Goal: Information Seeking & Learning: Learn about a topic

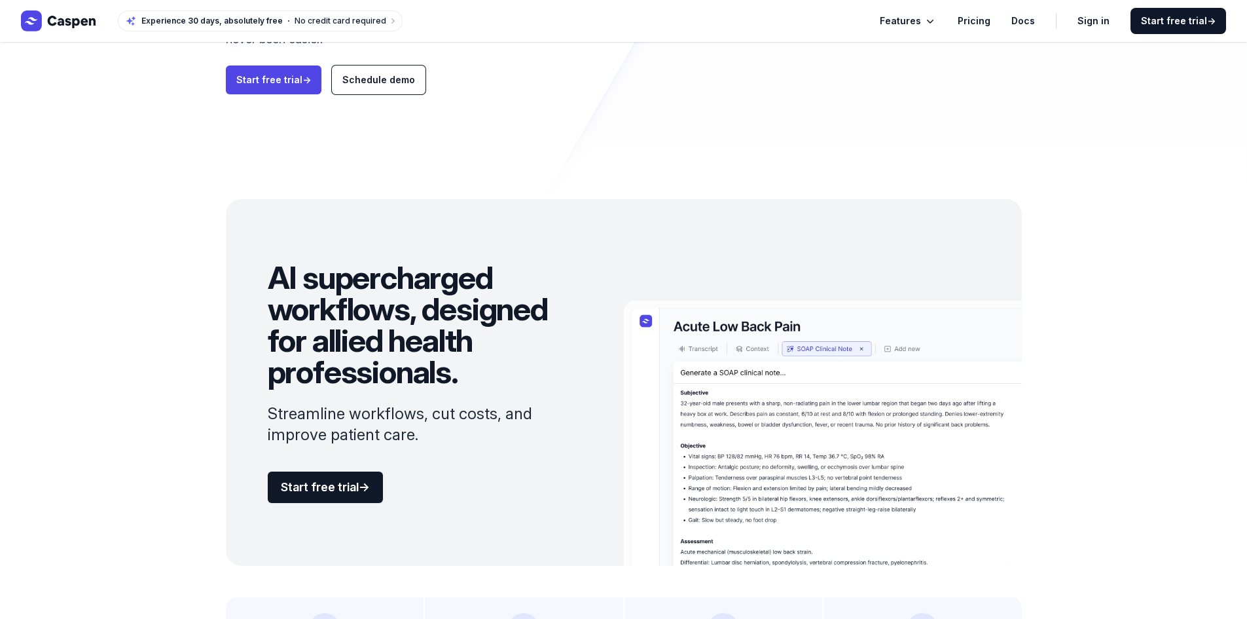
scroll to position [589, 0]
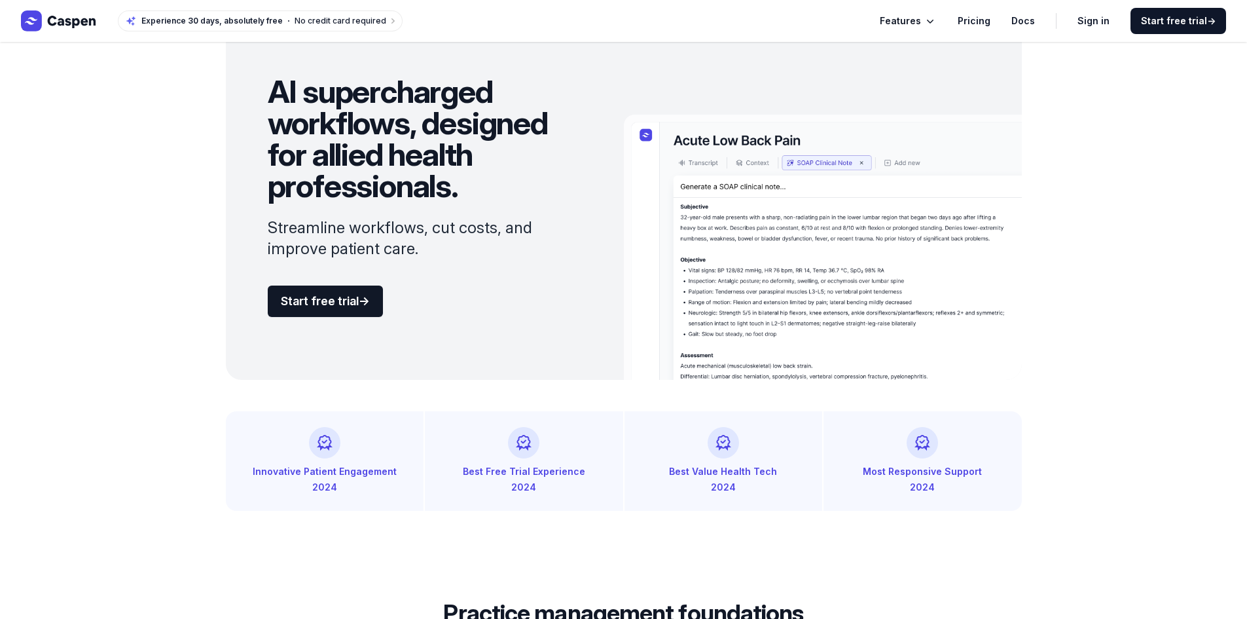
click at [937, 20] on icon "Global" at bounding box center [930, 20] width 13 height 13
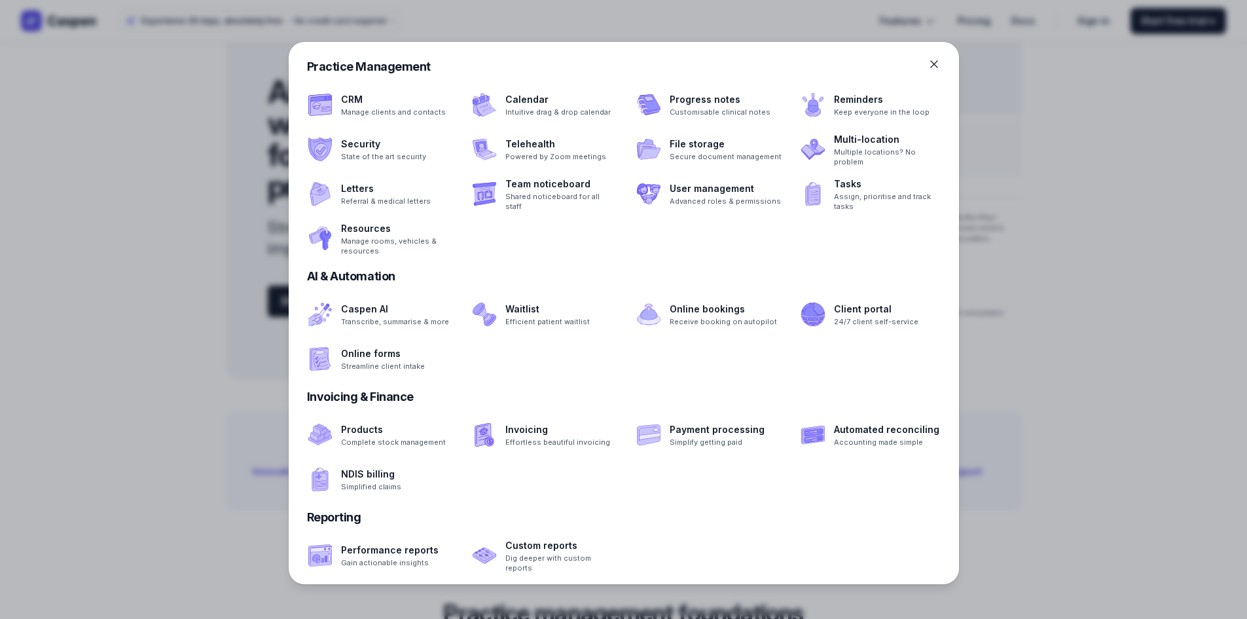
click at [1031, 200] on div at bounding box center [623, 309] width 1247 height 619
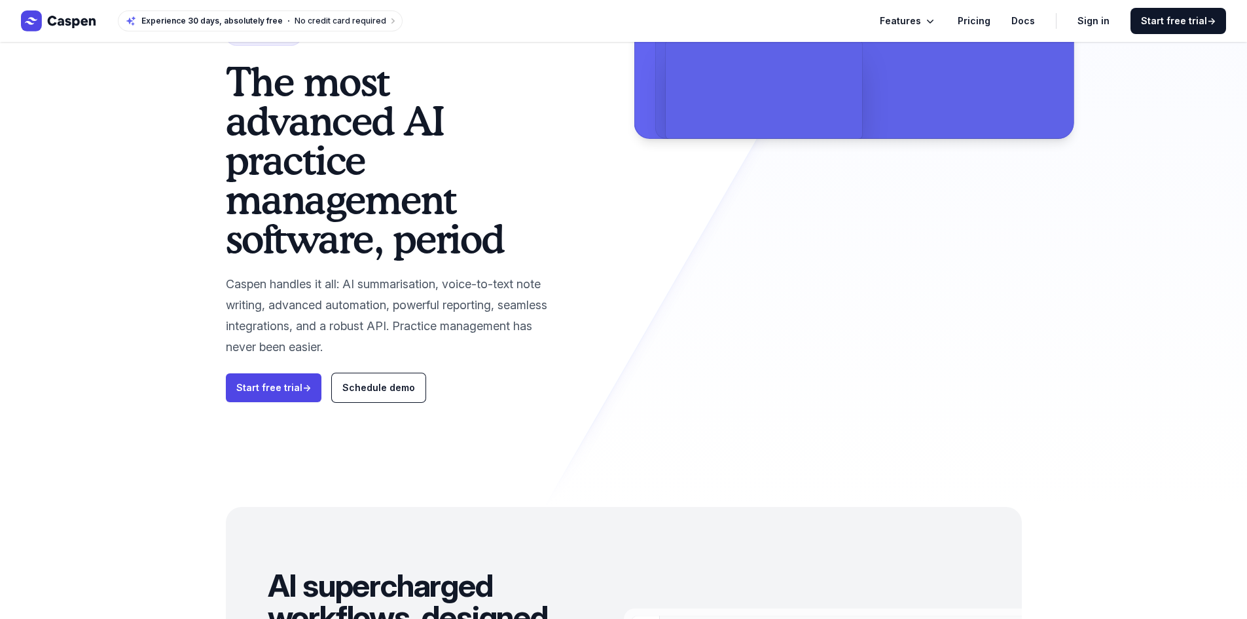
scroll to position [0, 0]
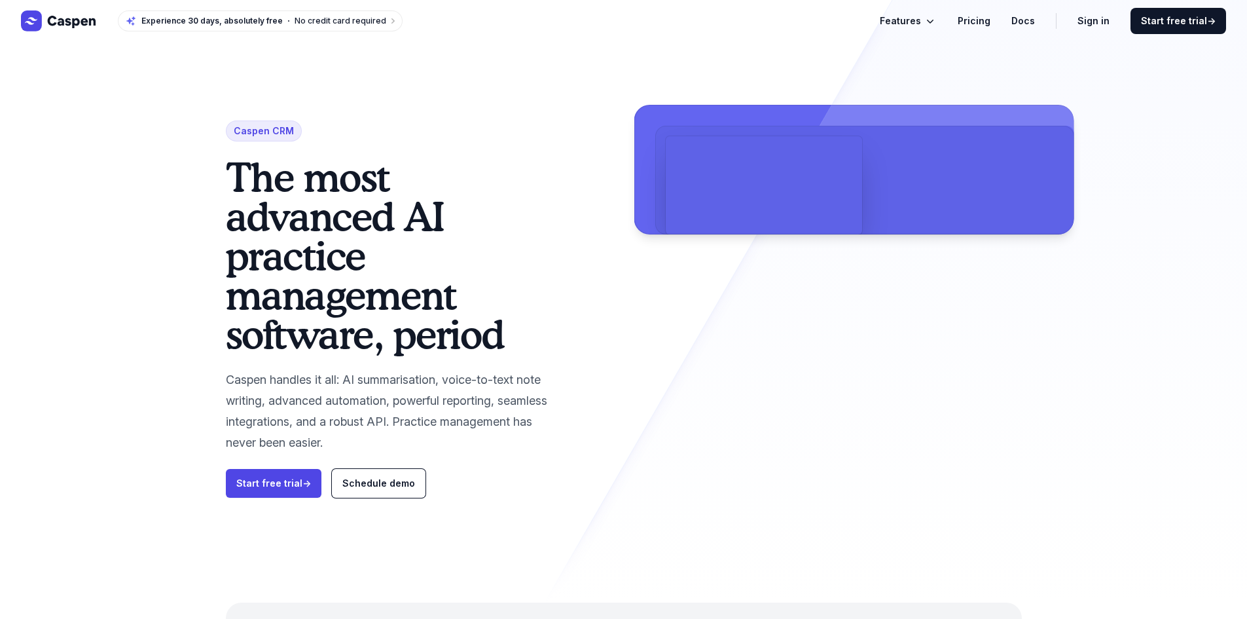
click at [909, 15] on span "Features" at bounding box center [900, 21] width 41 height 16
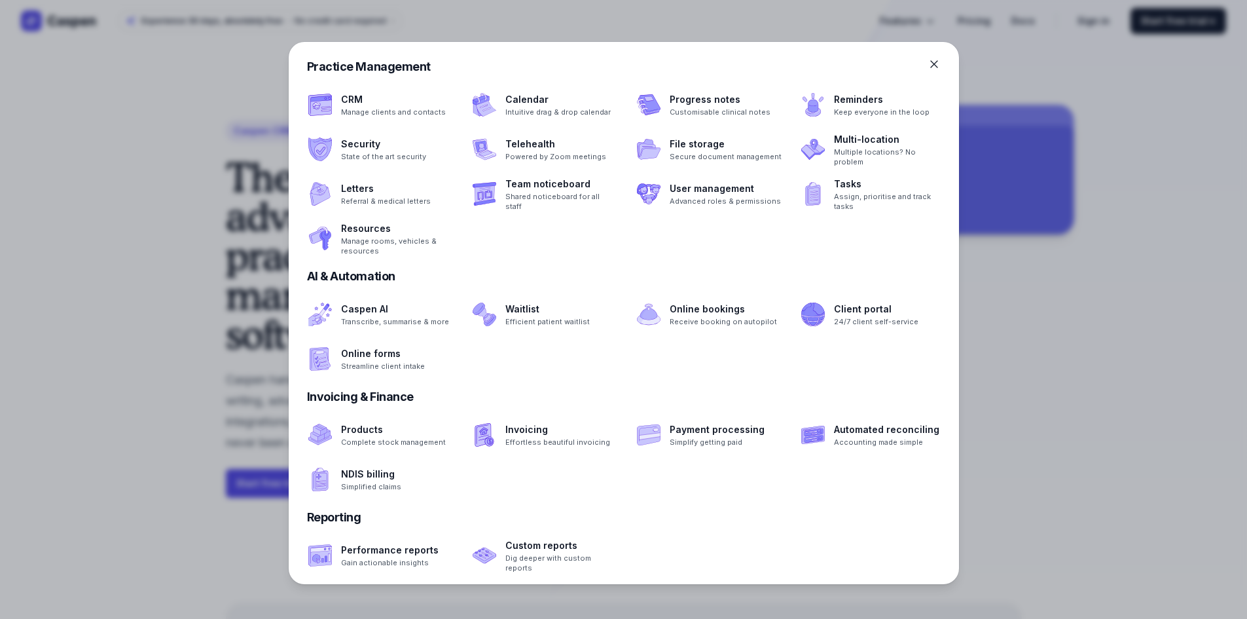
click at [924, 71] on div "Practice Management" at bounding box center [624, 67] width 634 height 18
click at [934, 61] on icon at bounding box center [933, 64] width 13 height 13
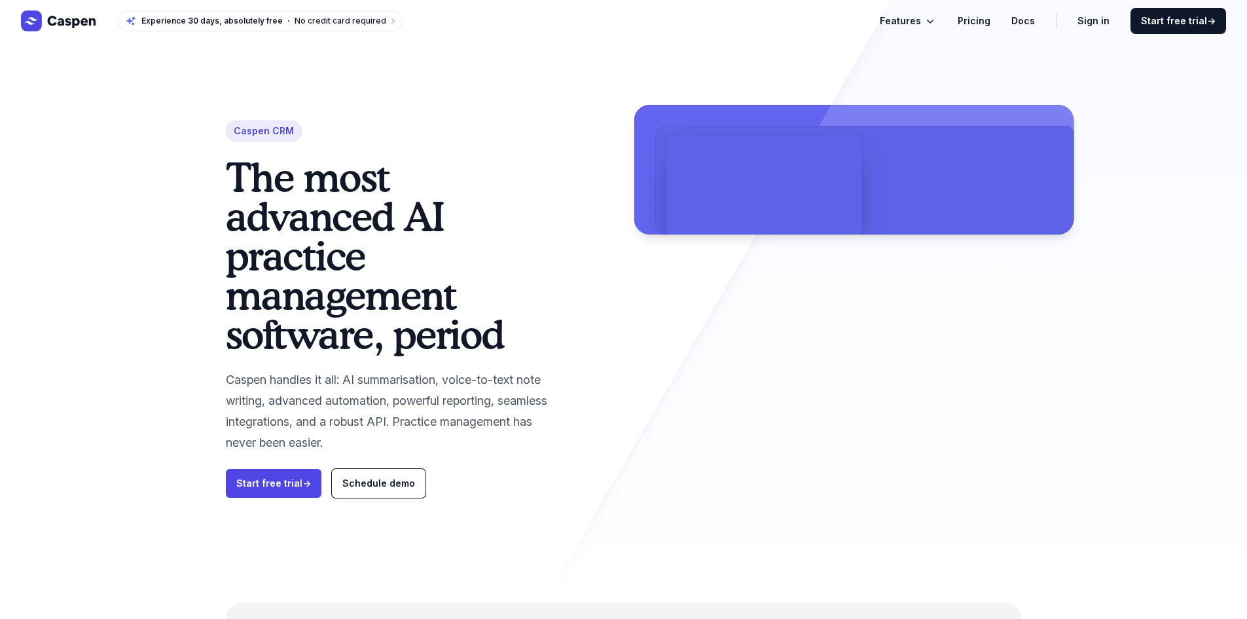
click at [973, 20] on link "Pricing" at bounding box center [974, 21] width 33 height 16
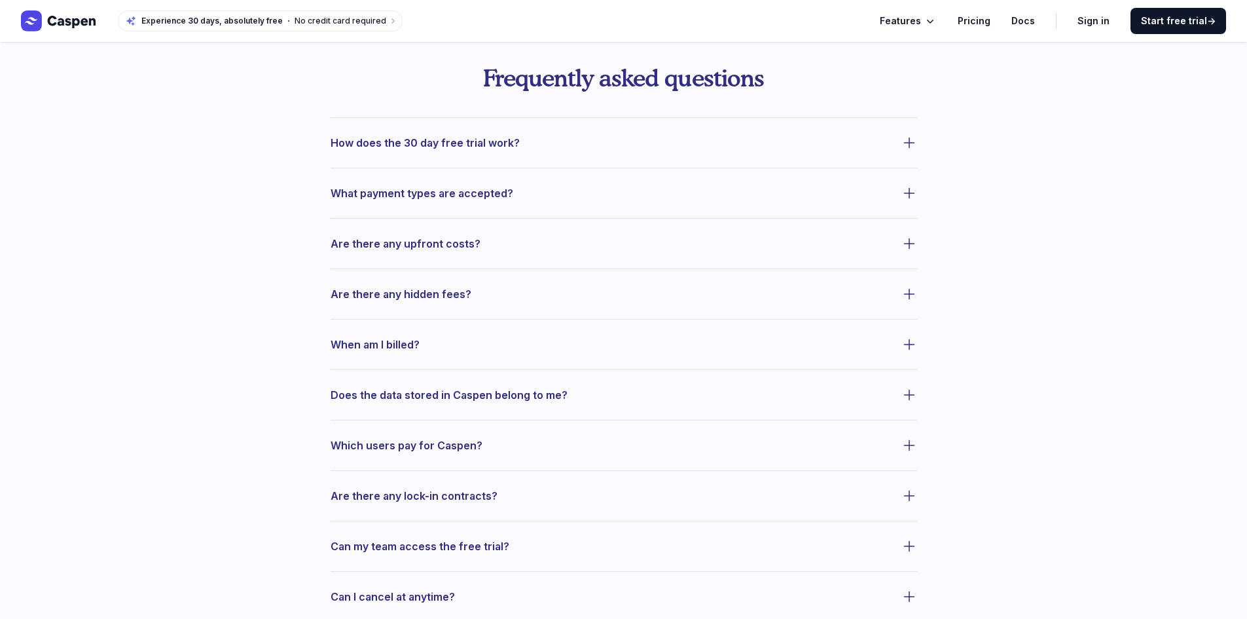
scroll to position [524, 0]
click at [635, 154] on dl "How does the 30 day free trial work? What payment types are accepted? Are there…" at bounding box center [624, 359] width 586 height 488
click at [914, 136] on icon "button" at bounding box center [909, 141] width 16 height 16
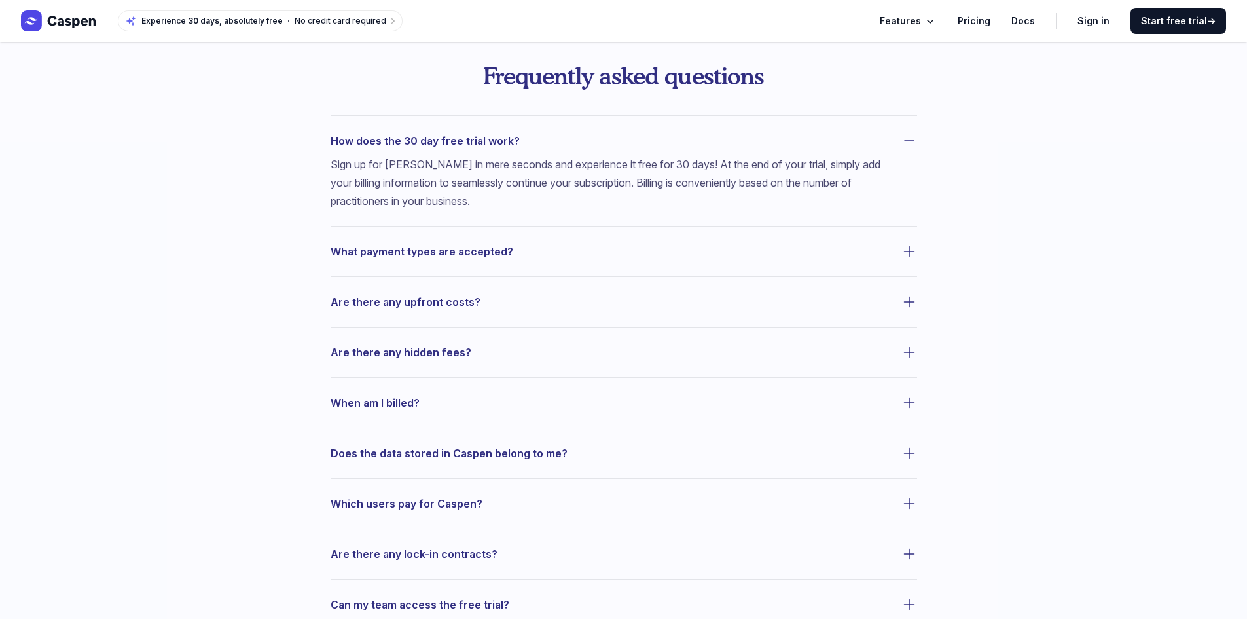
click at [901, 254] on icon "button" at bounding box center [909, 251] width 16 height 16
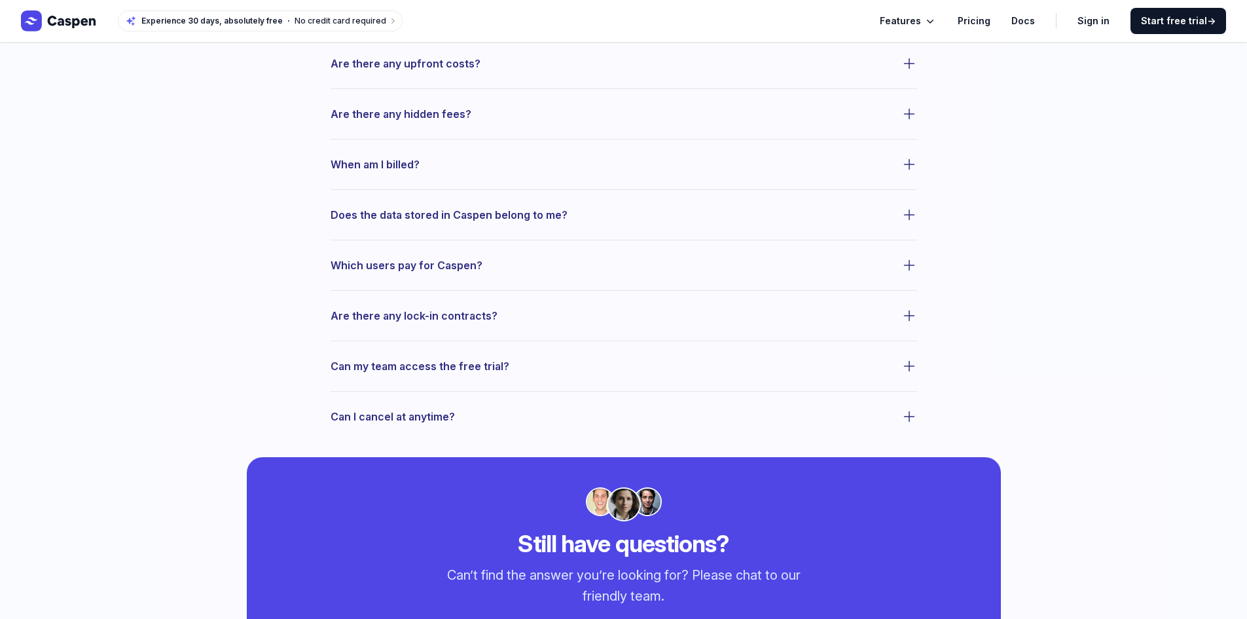
scroll to position [720, 0]
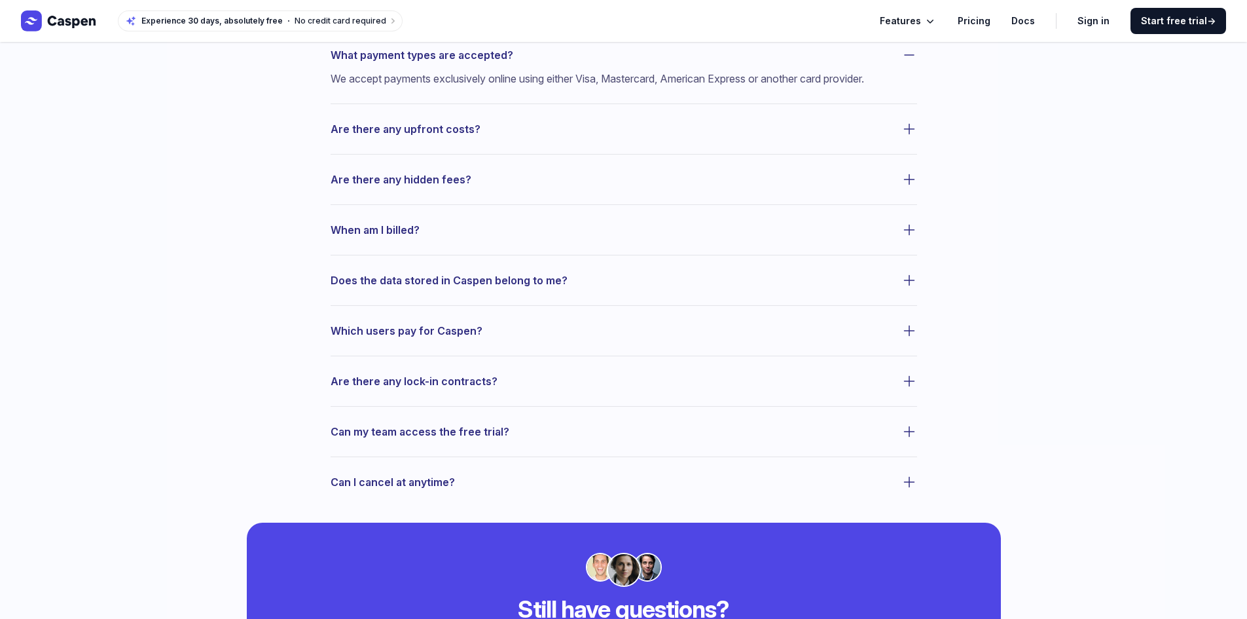
click at [888, 138] on button "Are there any upfront costs?" at bounding box center [624, 129] width 586 height 18
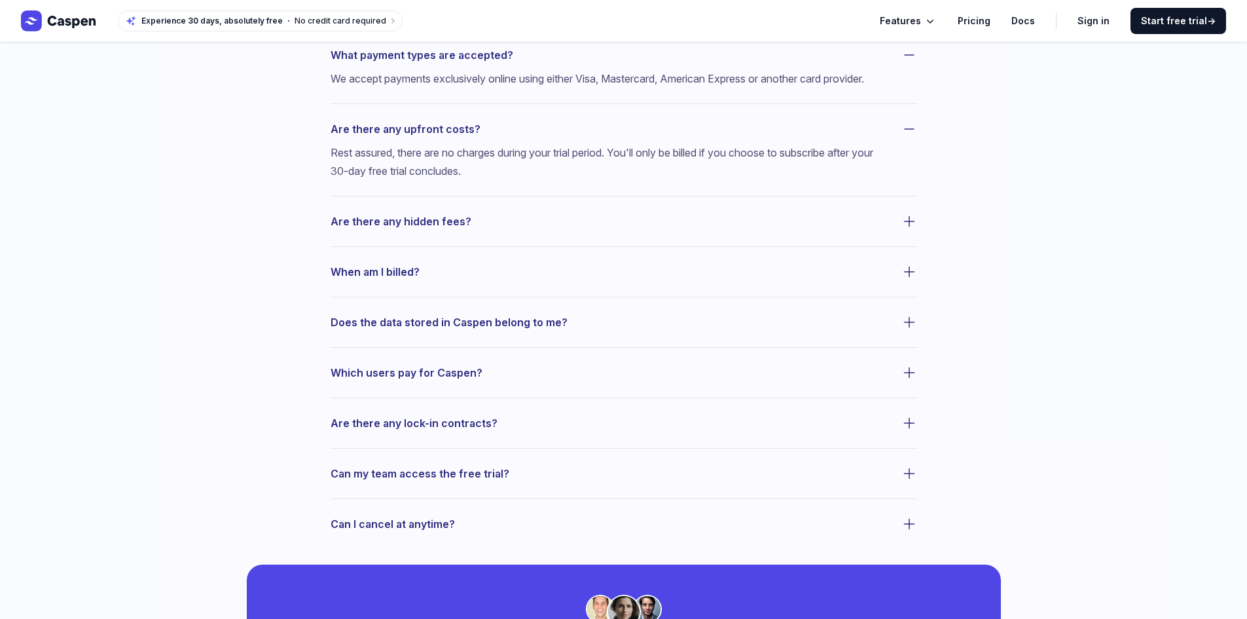
click at [867, 230] on button "Are there any hidden fees?" at bounding box center [624, 221] width 586 height 18
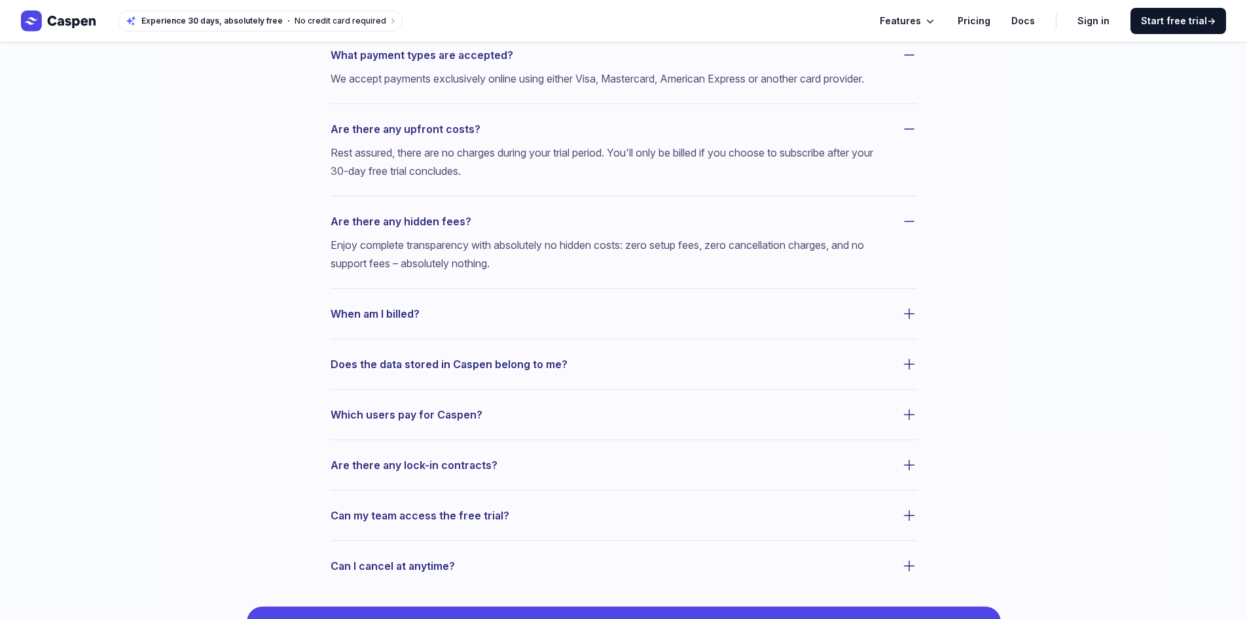
click at [822, 323] on button "When am I billed?" at bounding box center [624, 313] width 586 height 18
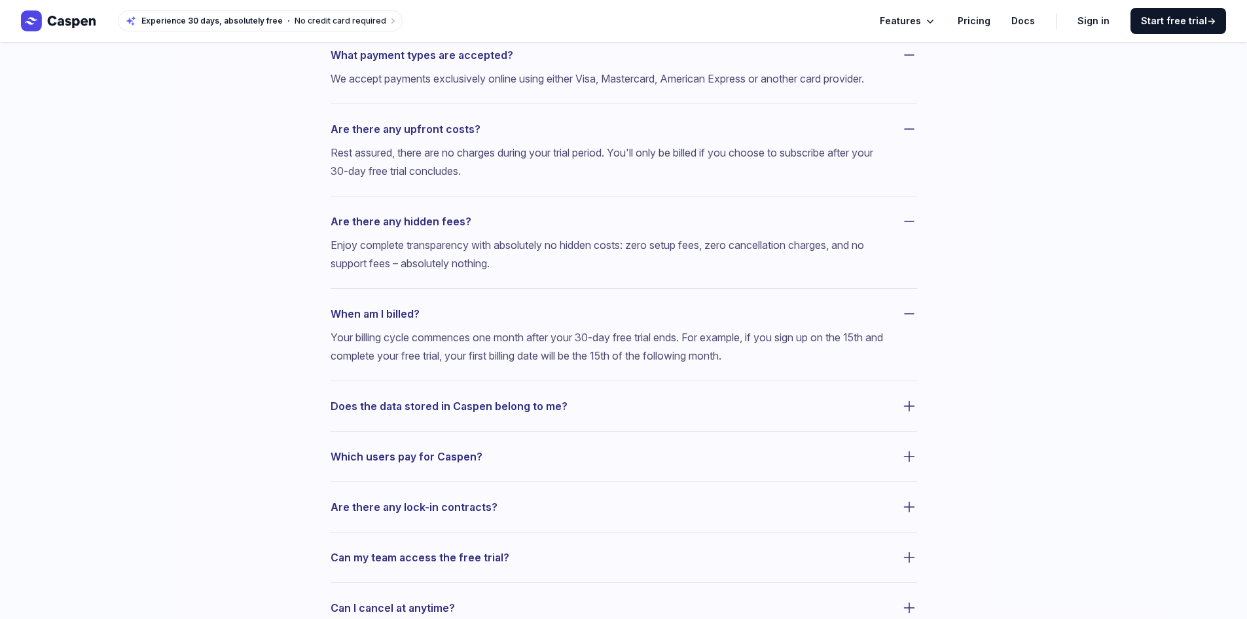
click at [638, 415] on button "Does the data stored in Caspen belong to me?" at bounding box center [624, 406] width 586 height 18
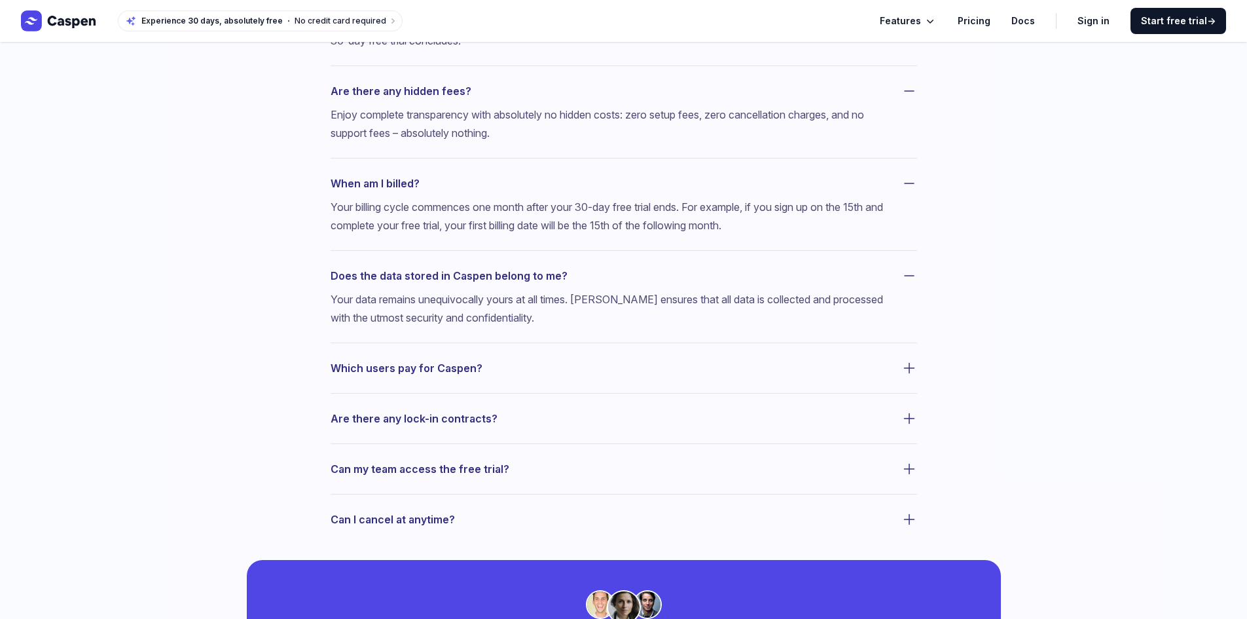
scroll to position [851, 0]
click at [532, 376] on button "Which users pay for Caspen?" at bounding box center [624, 367] width 586 height 18
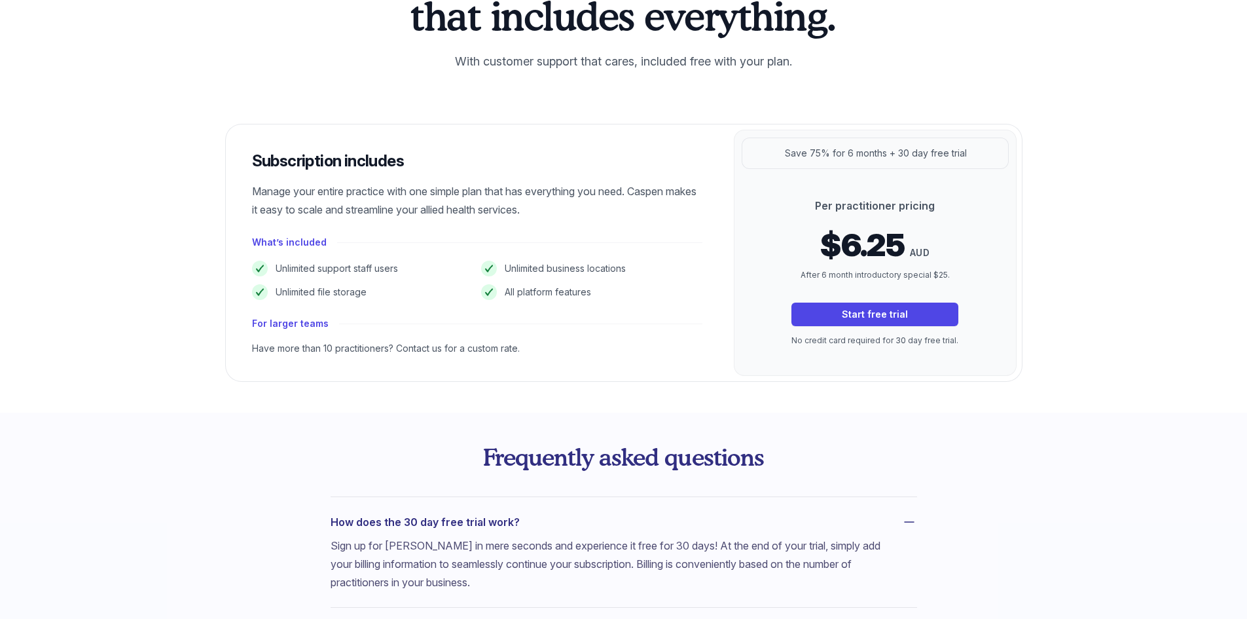
scroll to position [0, 0]
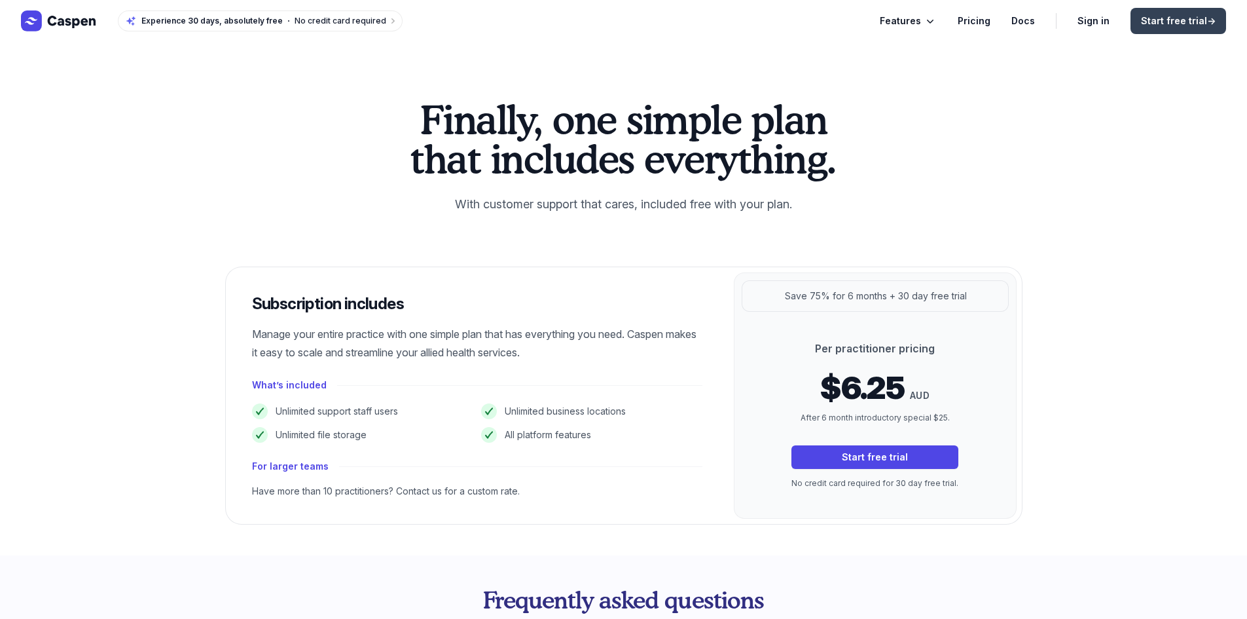
click at [1202, 20] on span "Start free trial →" at bounding box center [1178, 20] width 75 height 13
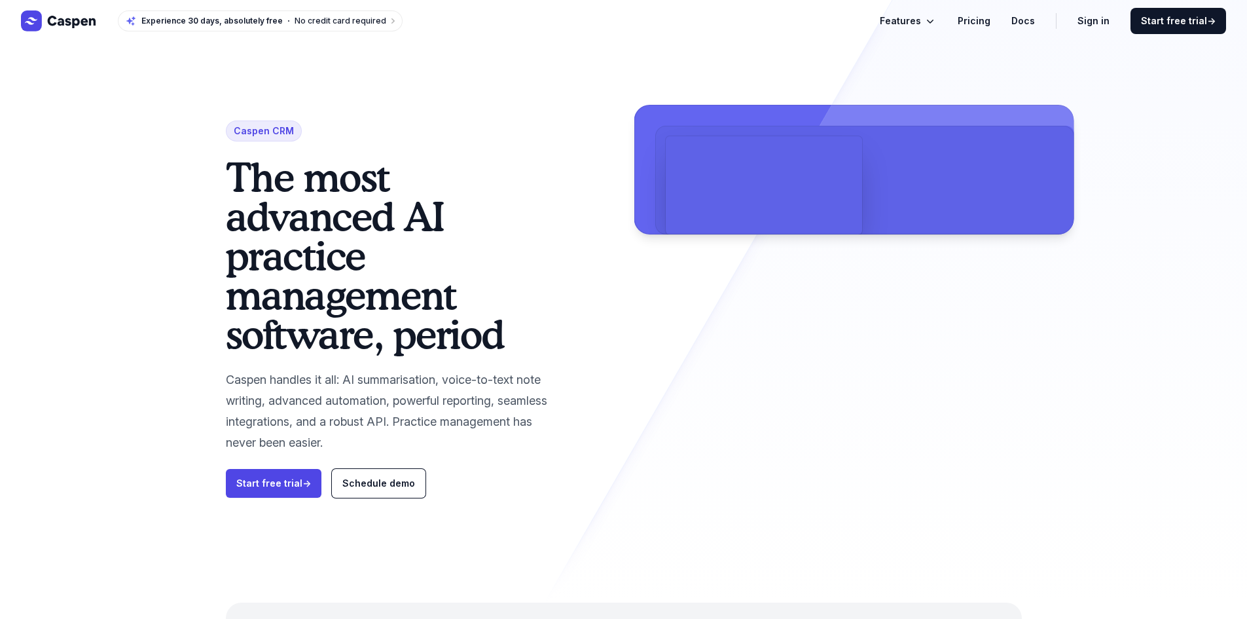
click at [984, 23] on link "Pricing" at bounding box center [974, 21] width 33 height 16
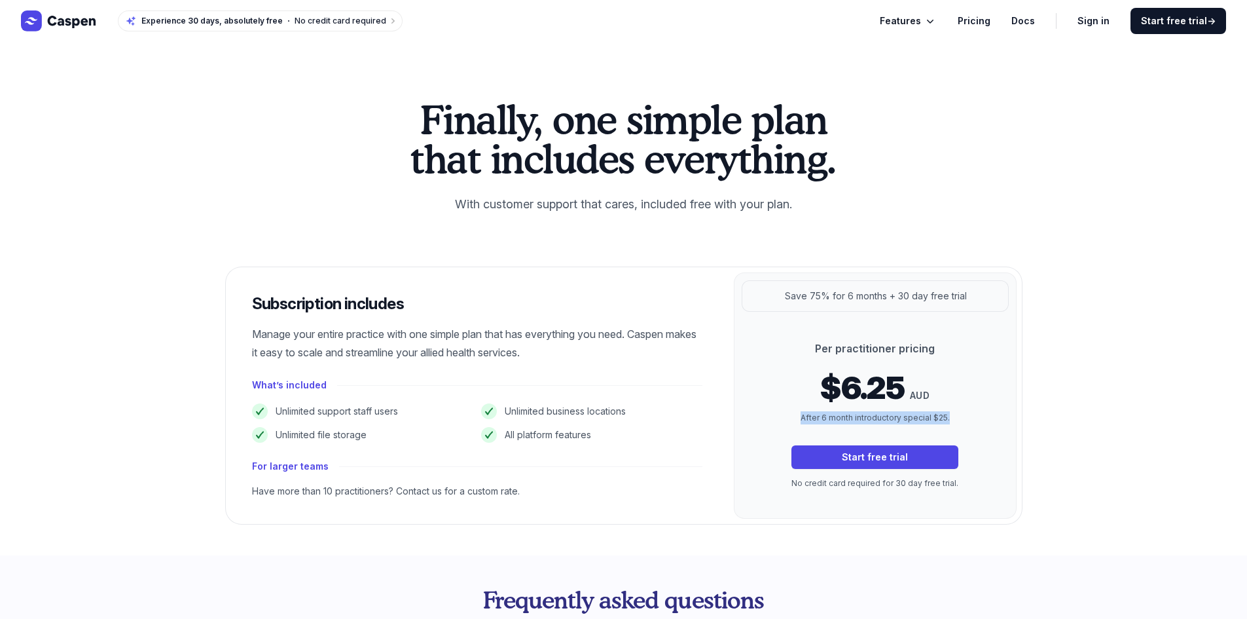
drag, startPoint x: 798, startPoint y: 417, endPoint x: 961, endPoint y: 412, distance: 163.1
click at [961, 412] on div "Per practitioner pricing $6.25 AUD After 6 month introductory special $25. Star…" at bounding box center [874, 414] width 209 height 149
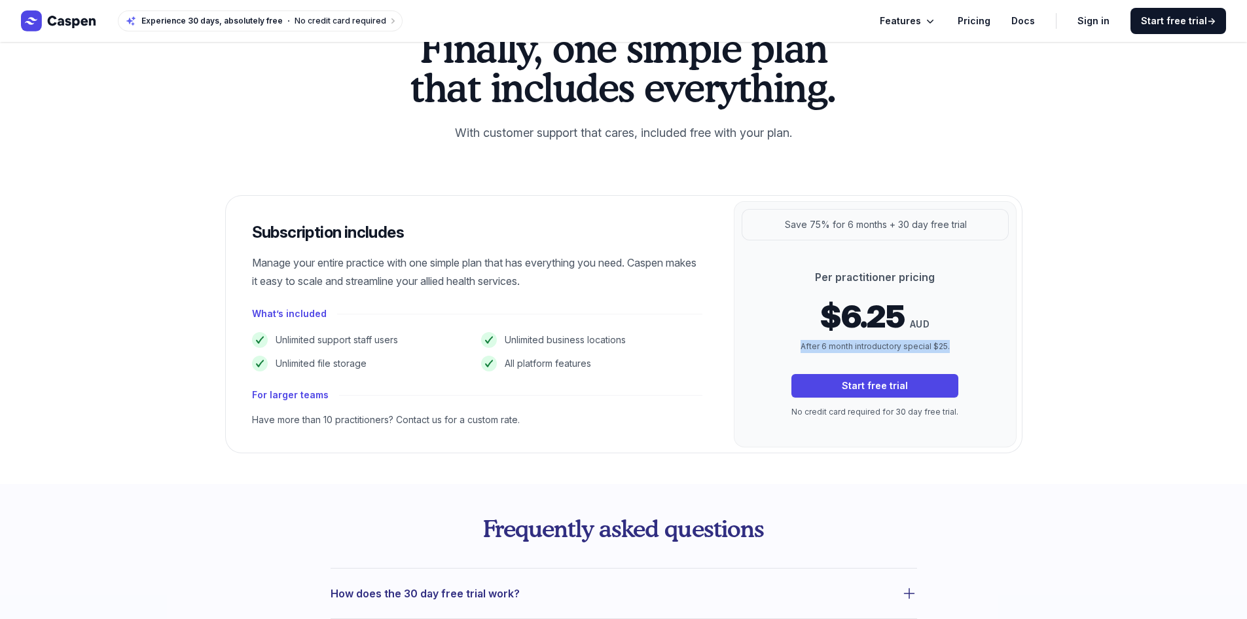
scroll to position [131, 0]
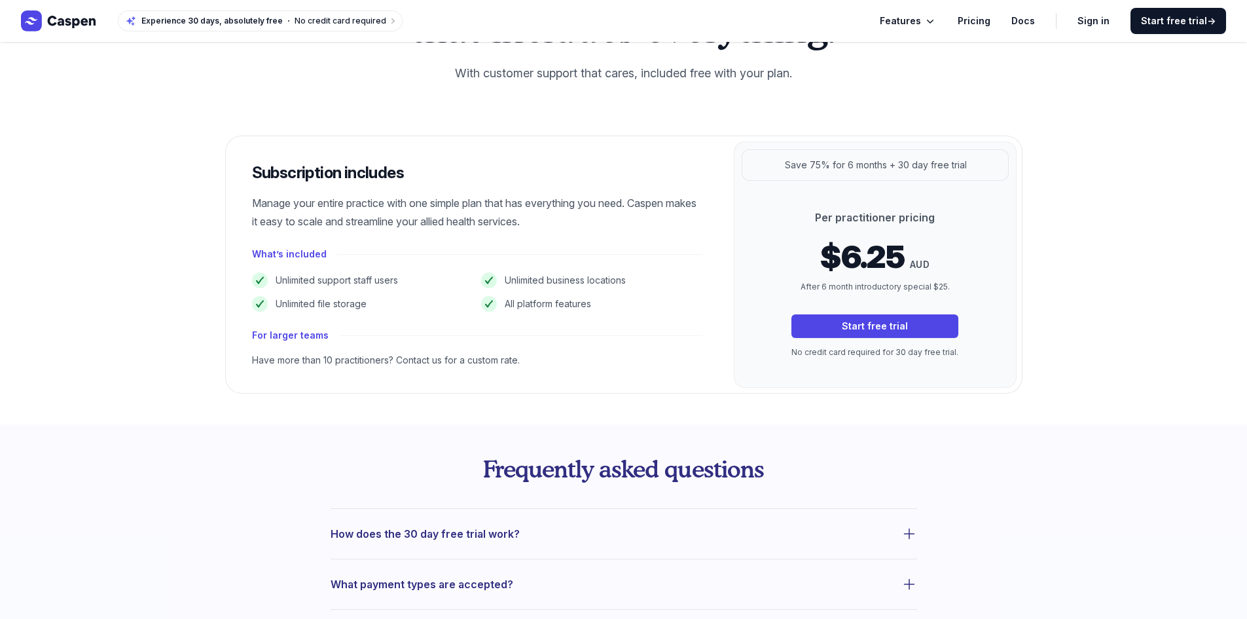
click at [803, 230] on div "Per practitioner pricing $6.25 AUD After 6 month introductory special $25. Star…" at bounding box center [874, 283] width 209 height 149
drag, startPoint x: 804, startPoint y: 217, endPoint x: 969, endPoint y: 261, distance: 171.3
click at [969, 261] on div "Per practitioner pricing $6.25 AUD After 6 month introductory special $25. Star…" at bounding box center [874, 283] width 209 height 149
click at [974, 289] on div "Per practitioner pricing $6.25 AUD After 6 month introductory special $25. Star…" at bounding box center [874, 283] width 209 height 149
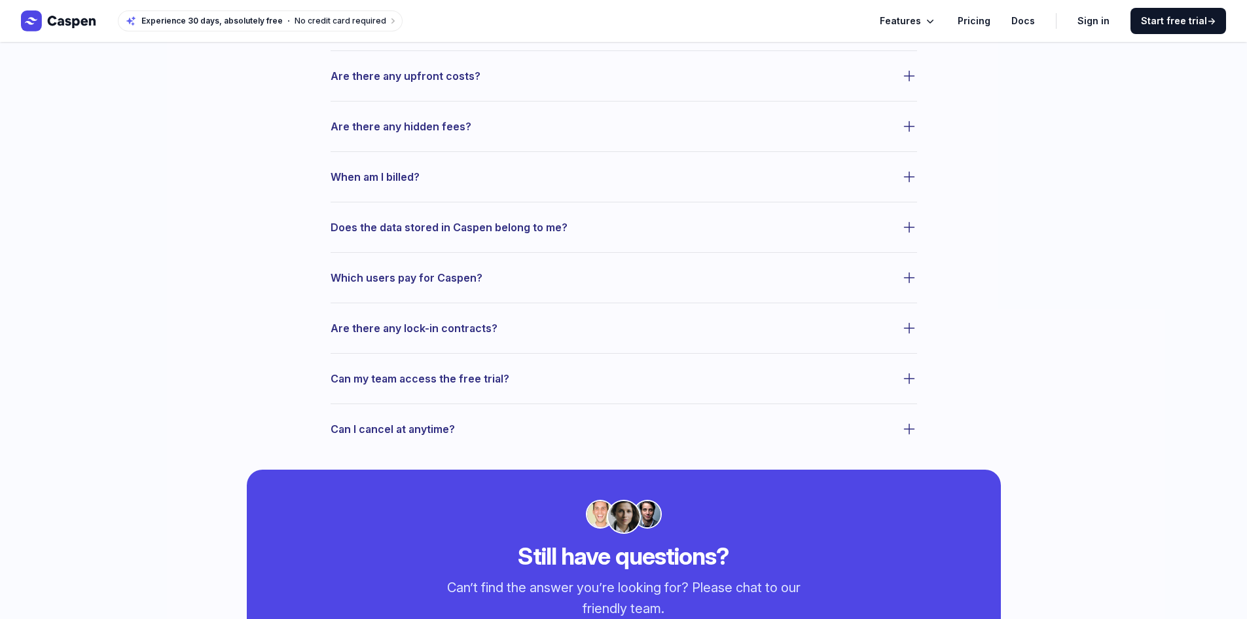
scroll to position [720, 0]
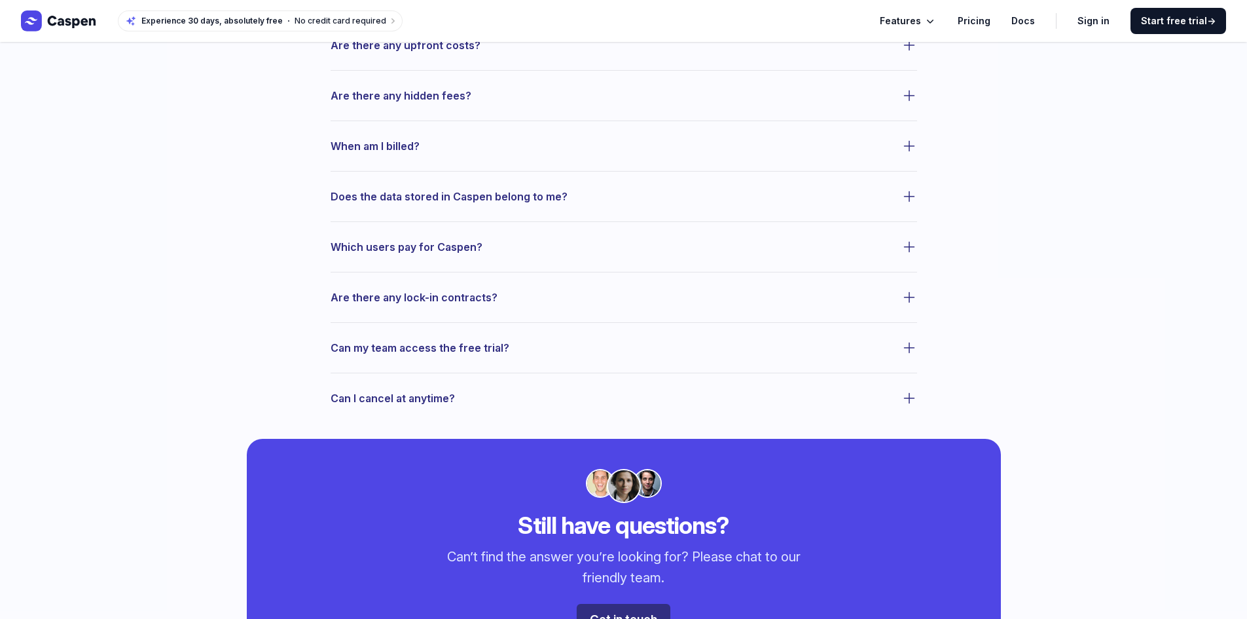
click at [500, 192] on span "Does the data stored in Caspen belong to me?" at bounding box center [449, 196] width 237 height 18
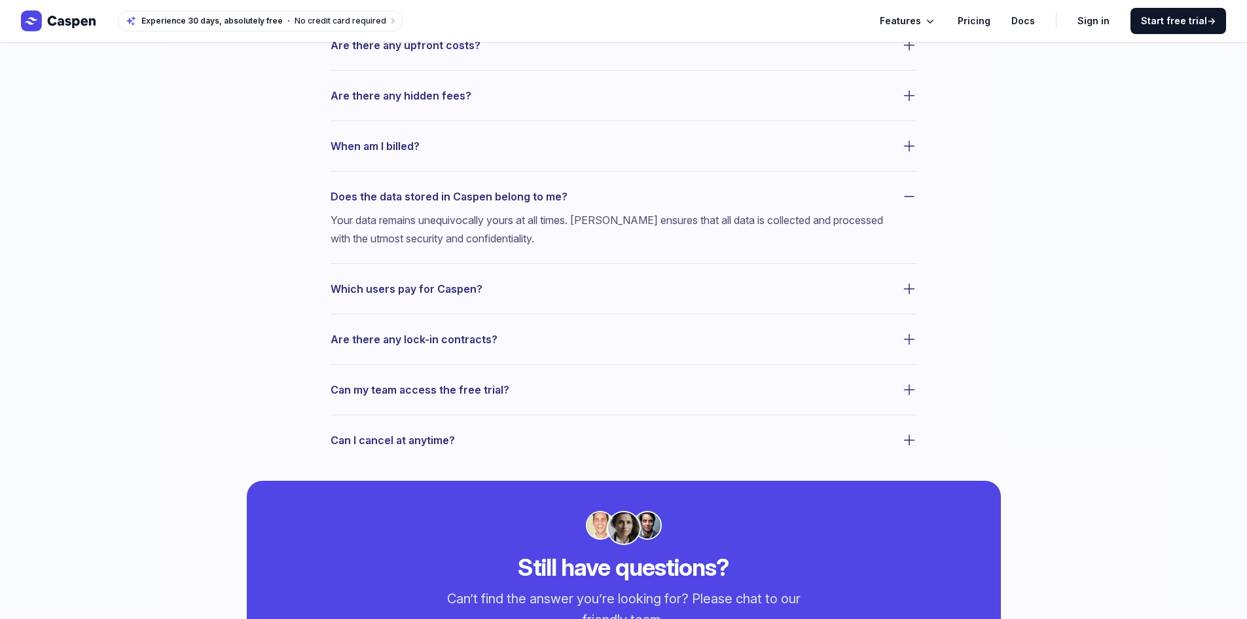
click at [407, 292] on span "Which users pay for Caspen?" at bounding box center [407, 288] width 152 height 18
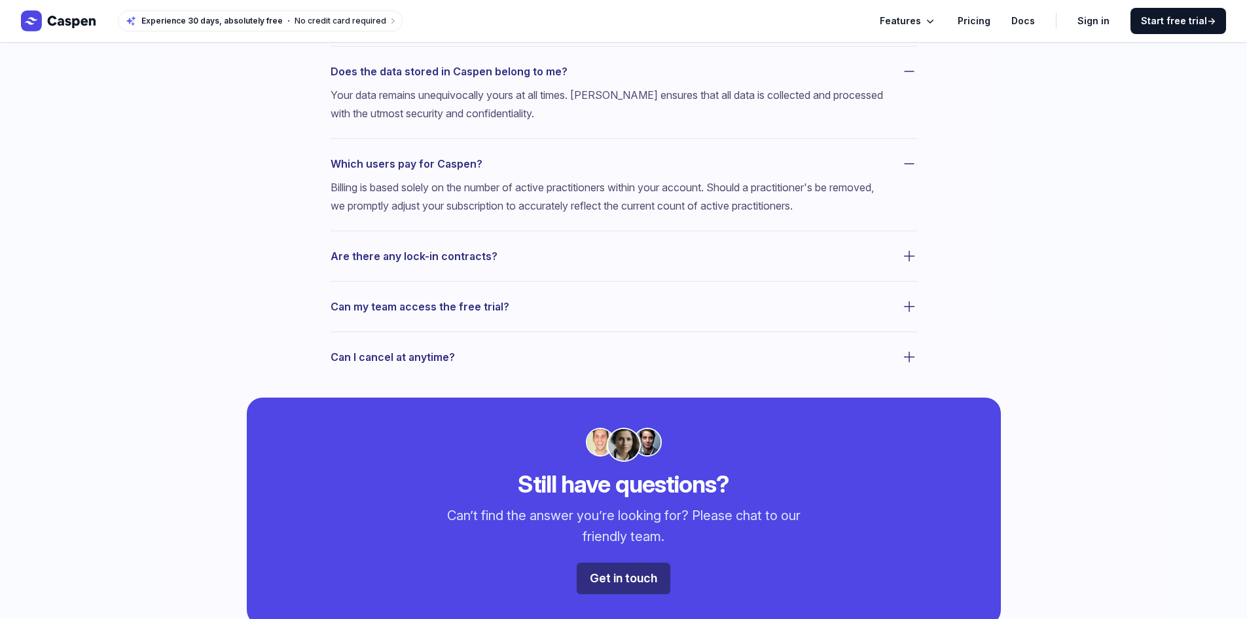
scroll to position [851, 0]
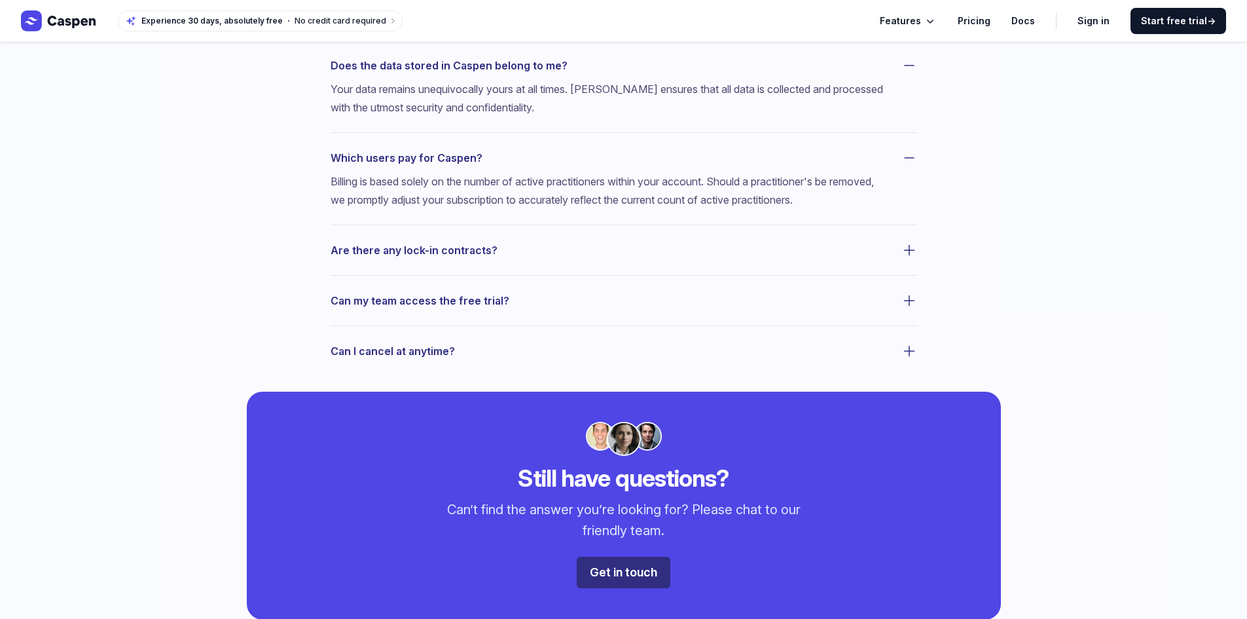
click at [437, 249] on span "Are there any lock-in contracts?" at bounding box center [414, 250] width 167 height 18
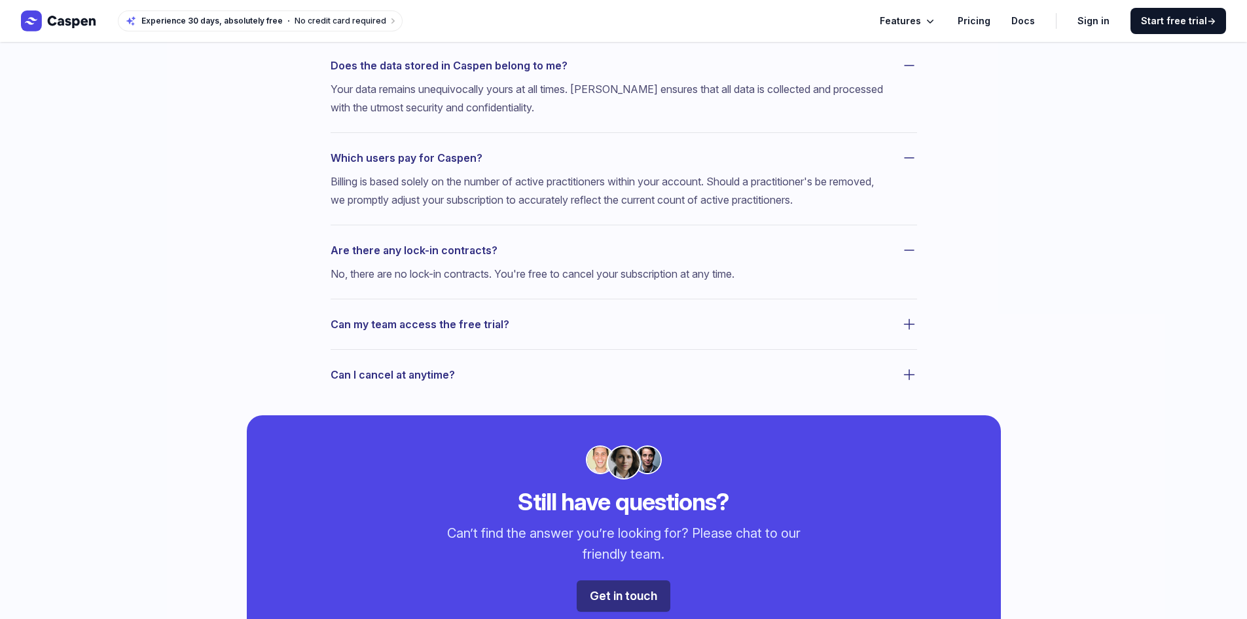
click at [437, 323] on span "Can my team access the free trial?" at bounding box center [420, 324] width 179 height 18
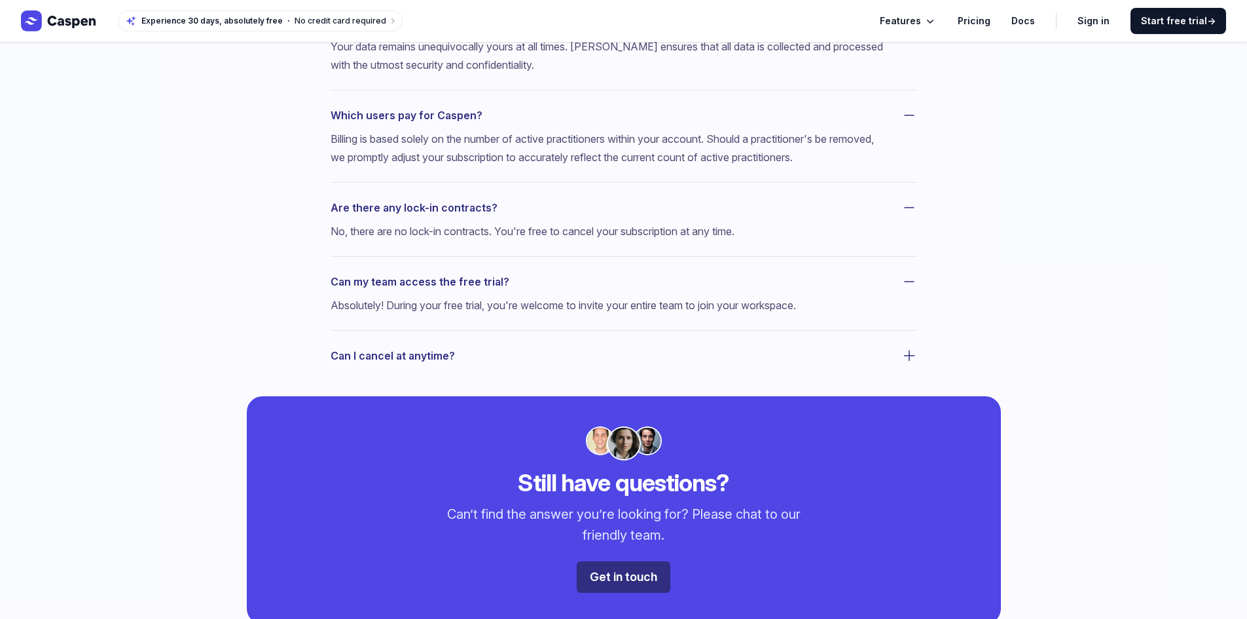
scroll to position [916, 0]
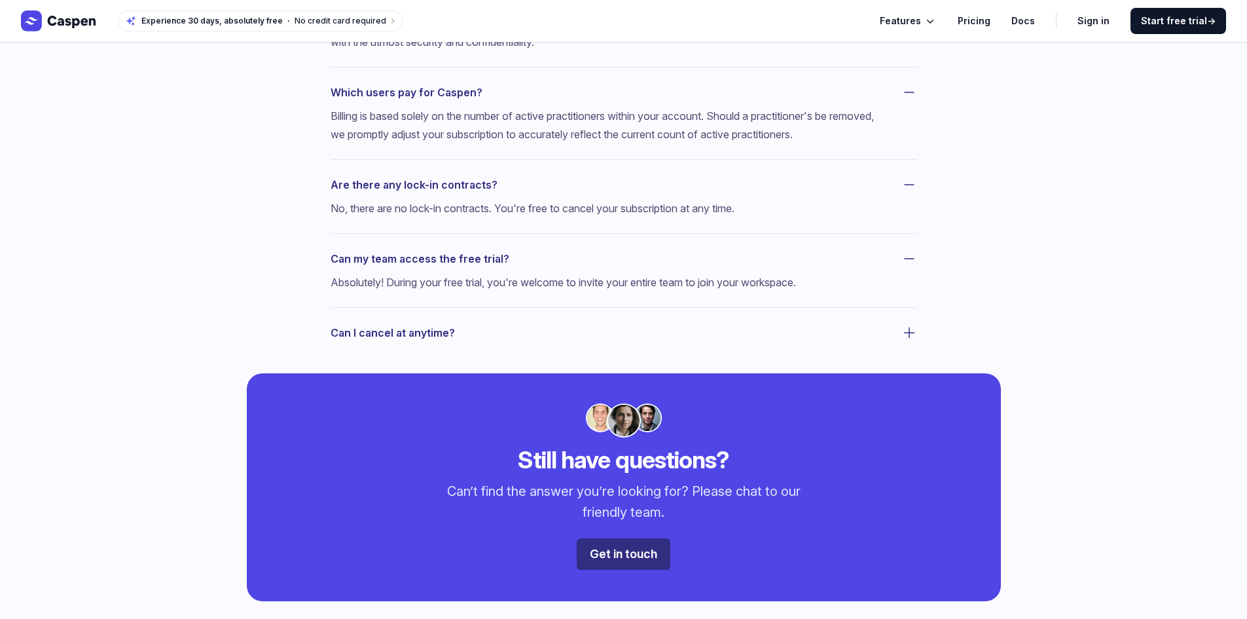
click at [418, 333] on span "Can I cancel at anytime?" at bounding box center [393, 332] width 124 height 18
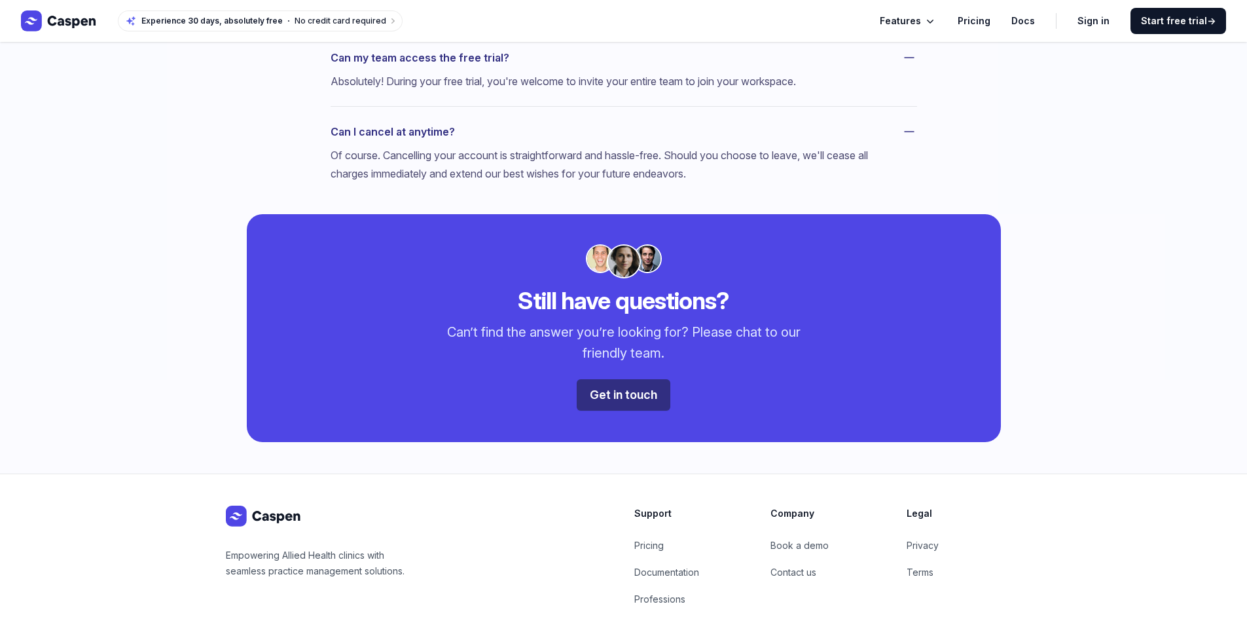
scroll to position [1193, 0]
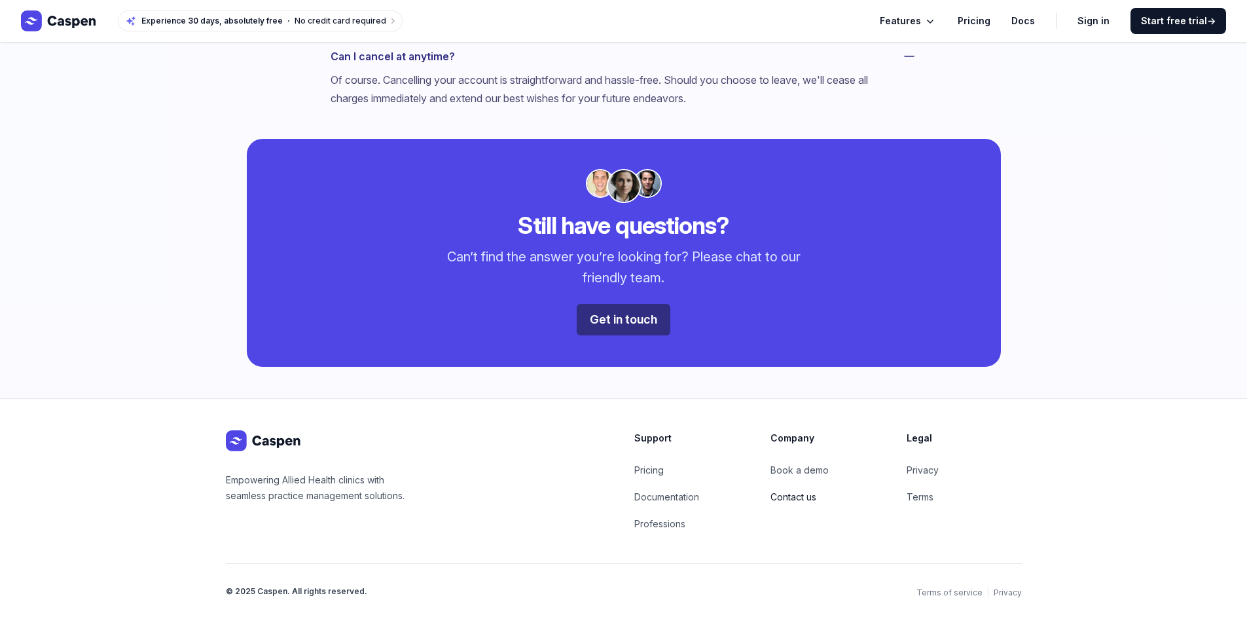
click at [812, 499] on link "Contact us" at bounding box center [793, 496] width 46 height 11
click at [672, 498] on link "Documentation" at bounding box center [666, 496] width 65 height 11
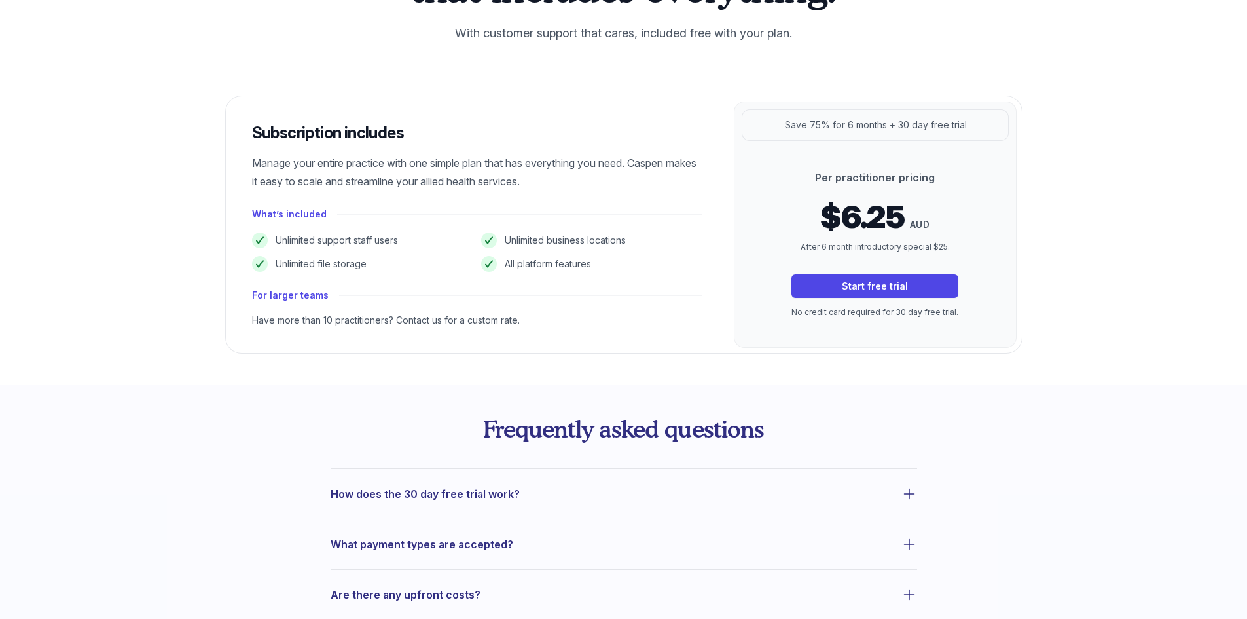
scroll to position [0, 0]
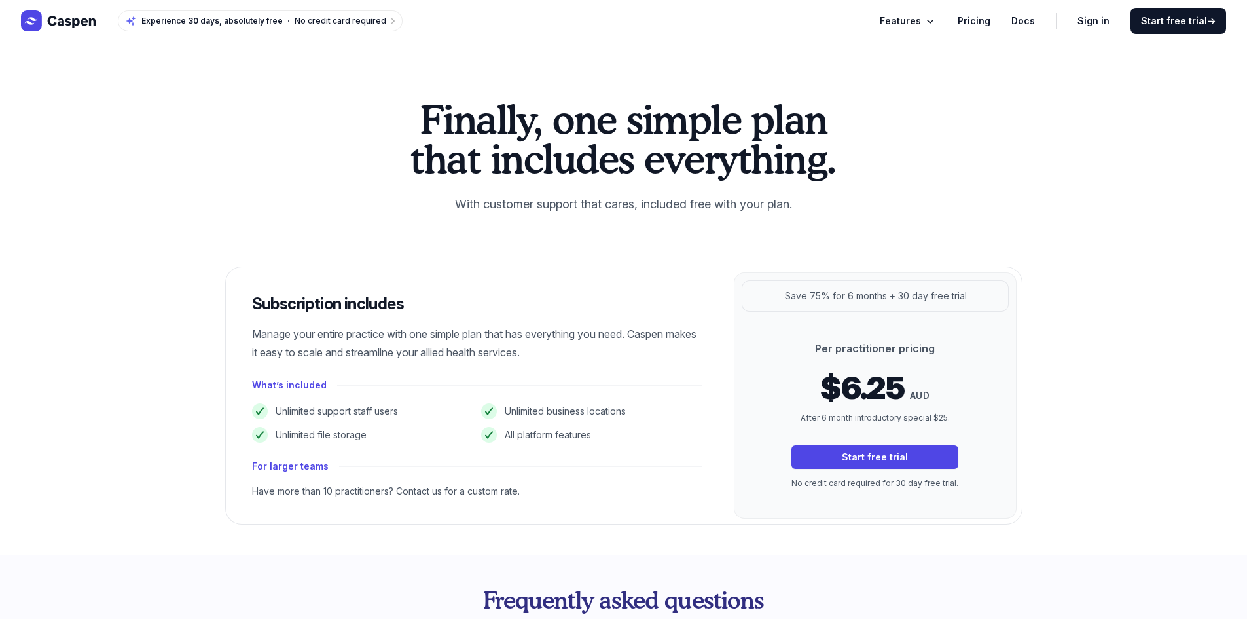
click at [937, 20] on icon "Global" at bounding box center [930, 20] width 13 height 13
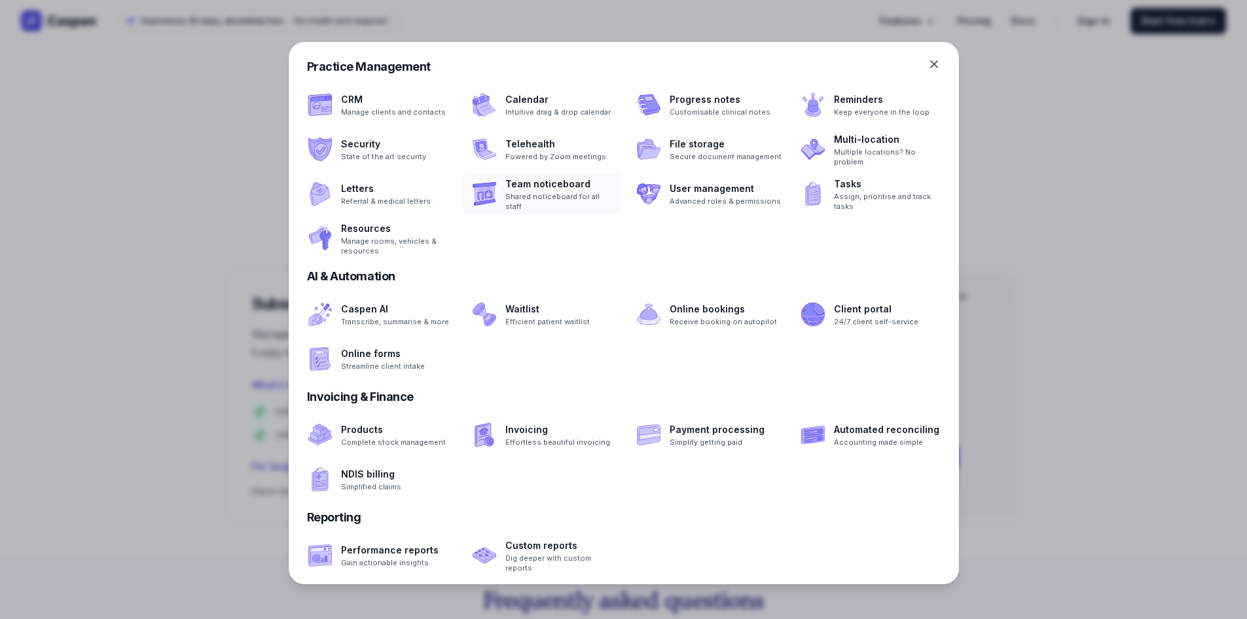
click at [547, 194] on span at bounding box center [541, 194] width 156 height 42
click at [732, 152] on span at bounding box center [706, 149] width 156 height 42
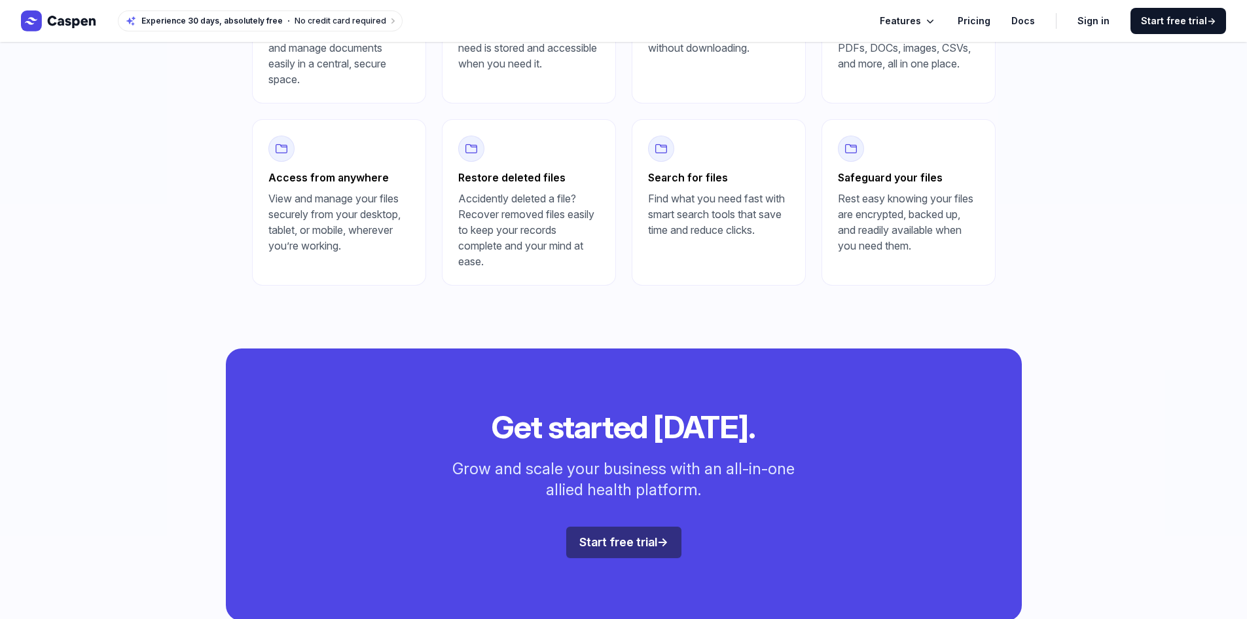
scroll to position [589, 0]
